Goal: Task Accomplishment & Management: Use online tool/utility

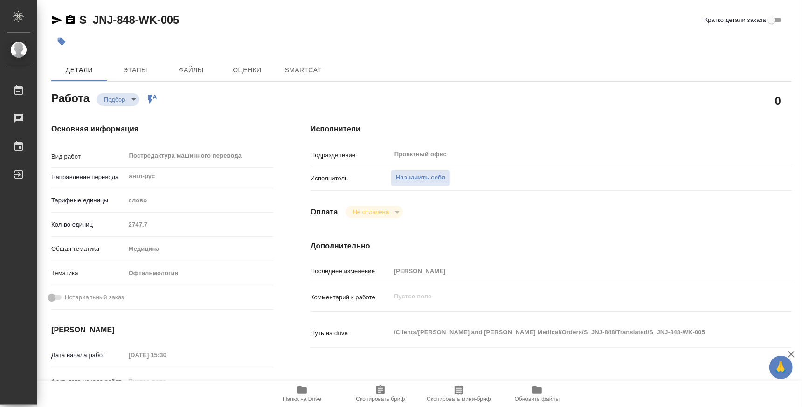
type textarea "x"
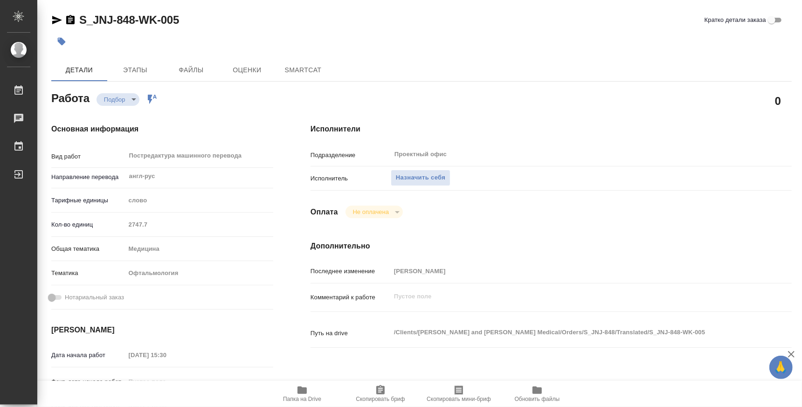
type textarea "x"
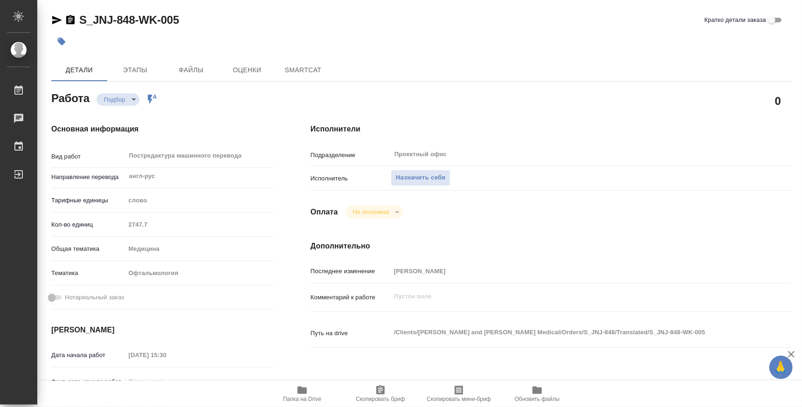
type textarea "x"
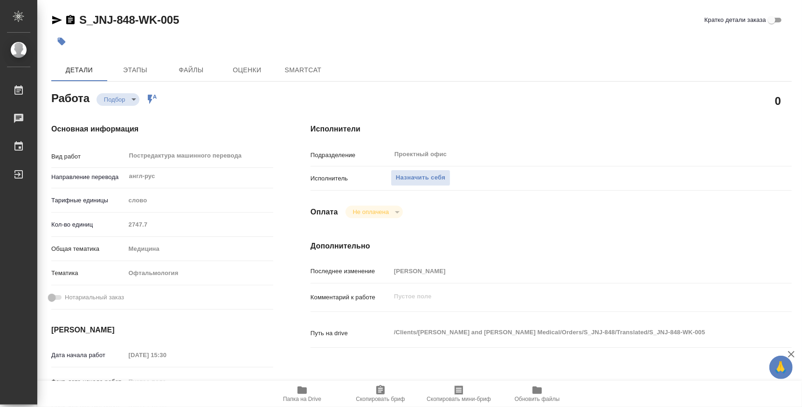
type textarea "x"
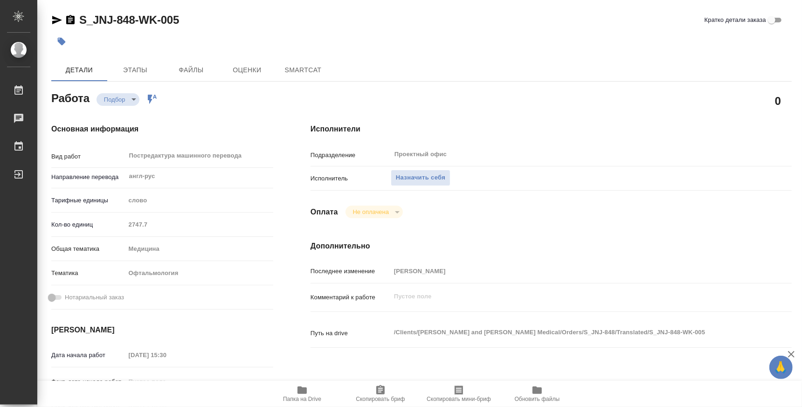
type textarea "x"
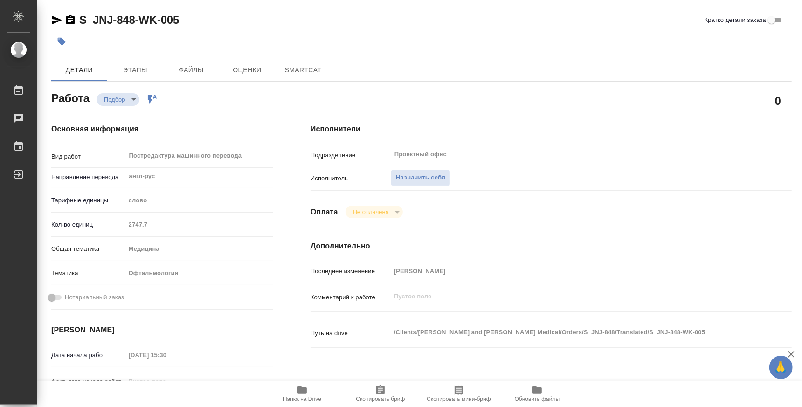
type textarea "x"
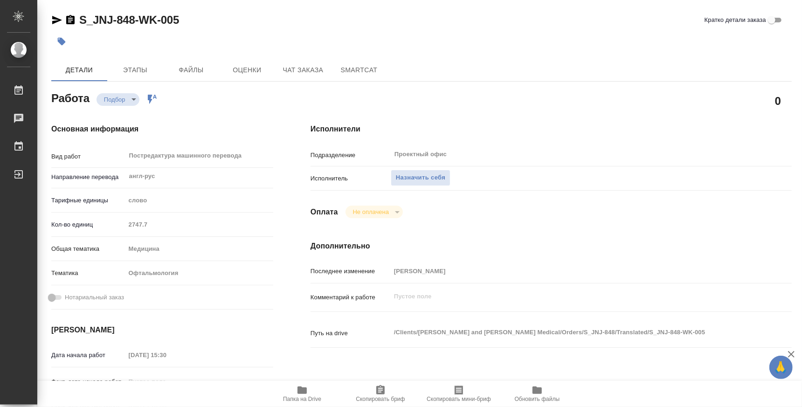
type textarea "x"
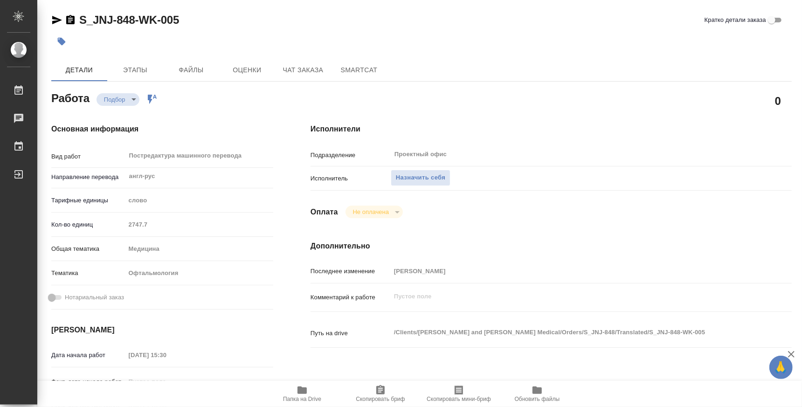
click at [292, 390] on span "Папка на Drive" at bounding box center [302, 394] width 67 height 18
type textarea "x"
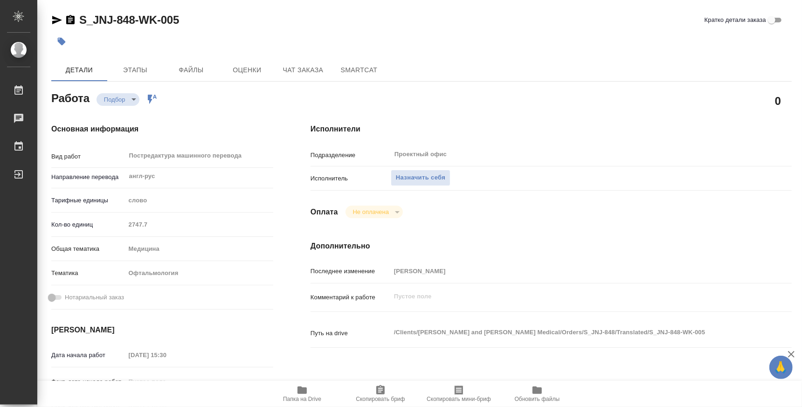
type textarea "x"
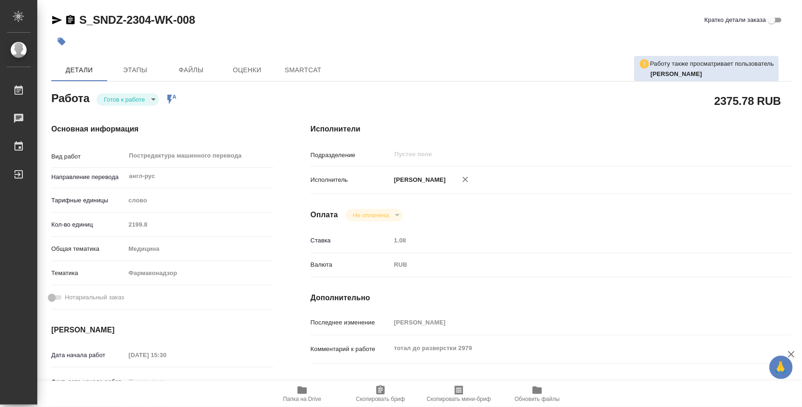
type textarea "x"
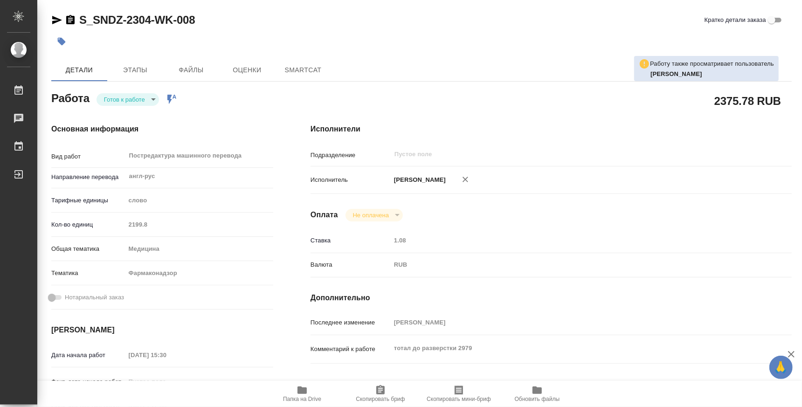
type textarea "x"
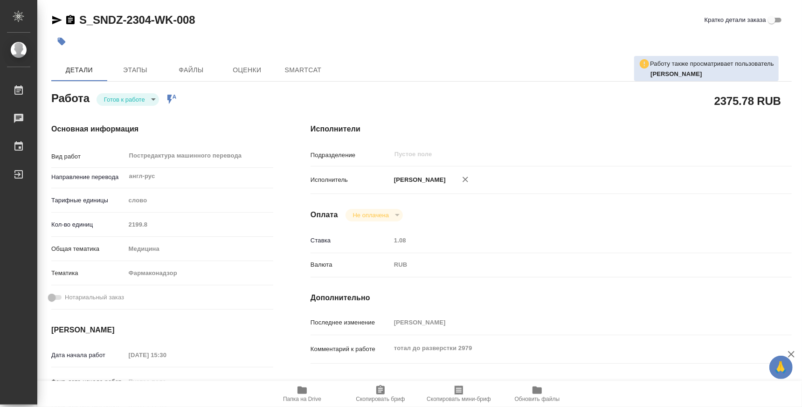
type textarea "x"
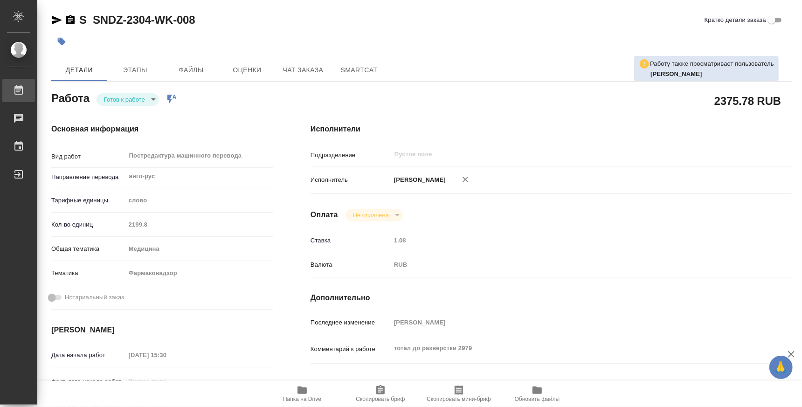
type textarea "x"
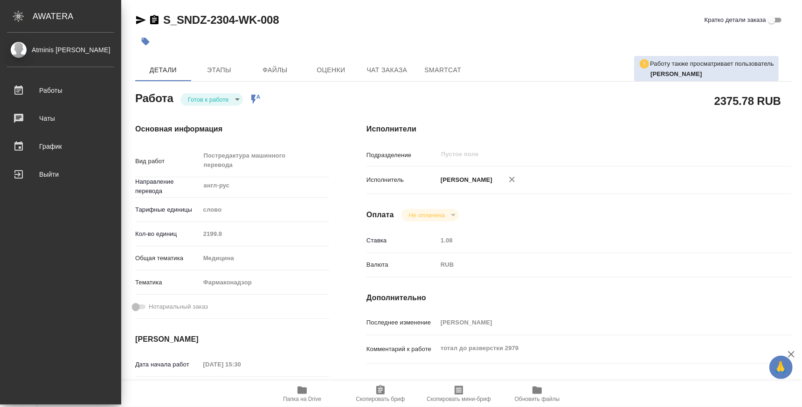
type textarea "x"
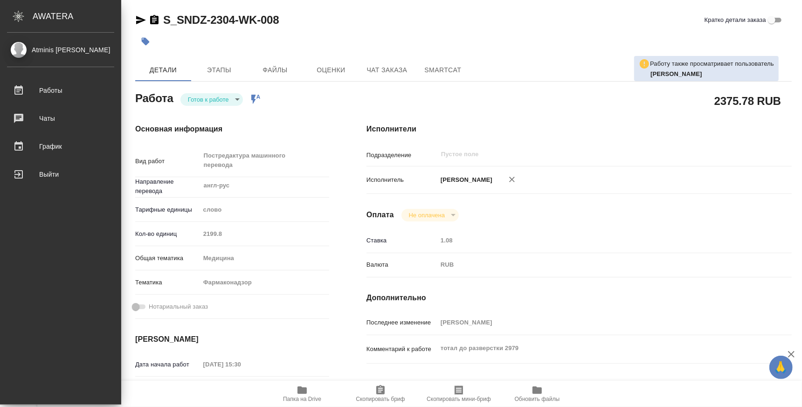
type textarea "x"
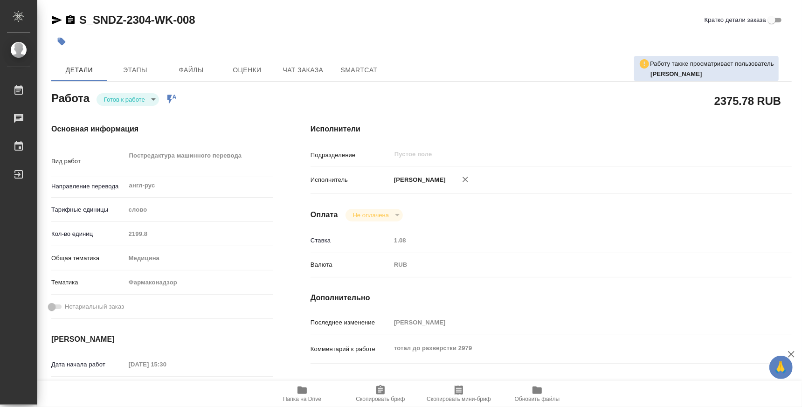
type textarea "x"
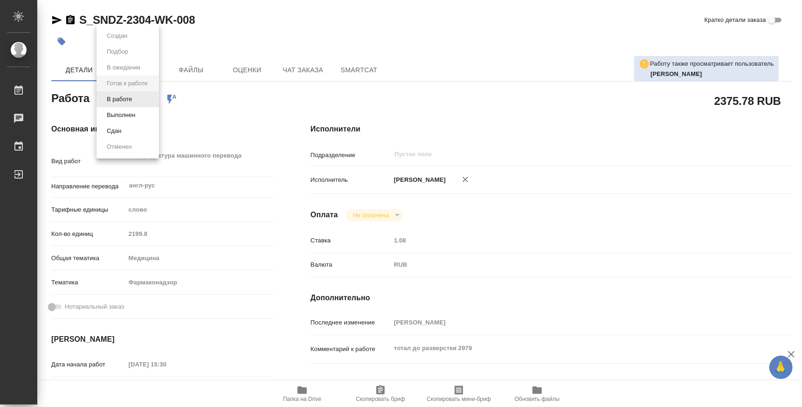
click at [140, 104] on body "🙏 .cls-1 fill:#fff; AWATERA Atminis Kristina Работы Чаты График Выйти S_SNDZ-23…" at bounding box center [401, 203] width 802 height 407
click at [138, 104] on li "В работе" at bounding box center [128, 99] width 63 height 16
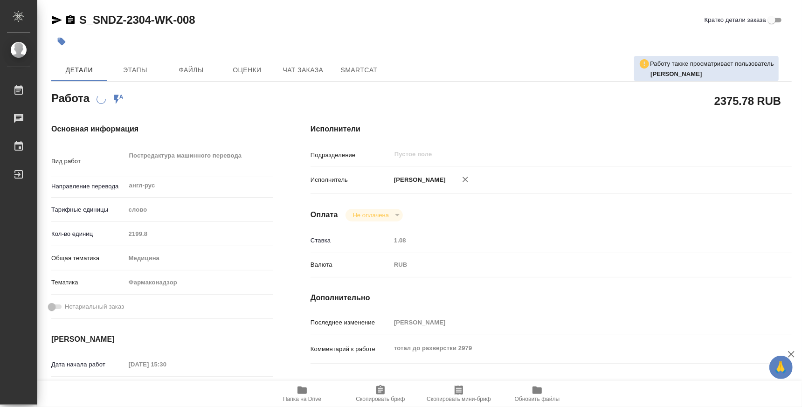
click at [297, 399] on span "Папка на Drive" at bounding box center [302, 399] width 38 height 7
type textarea "x"
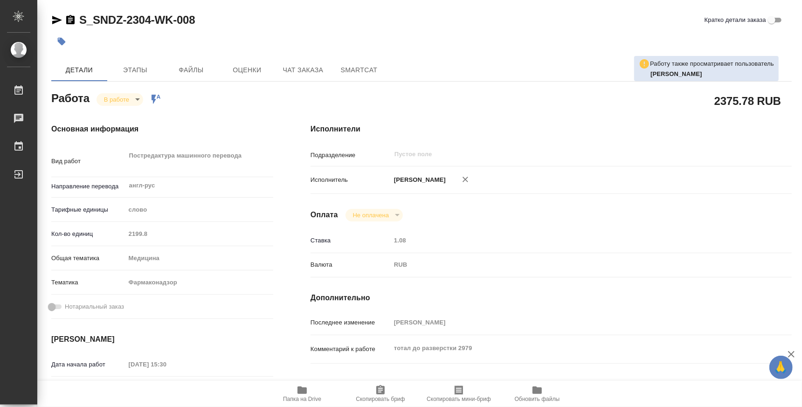
type textarea "x"
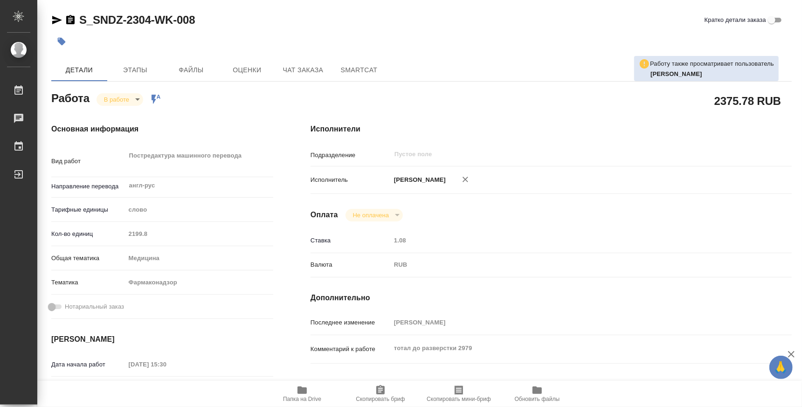
type textarea "x"
